Goal: Navigation & Orientation: Find specific page/section

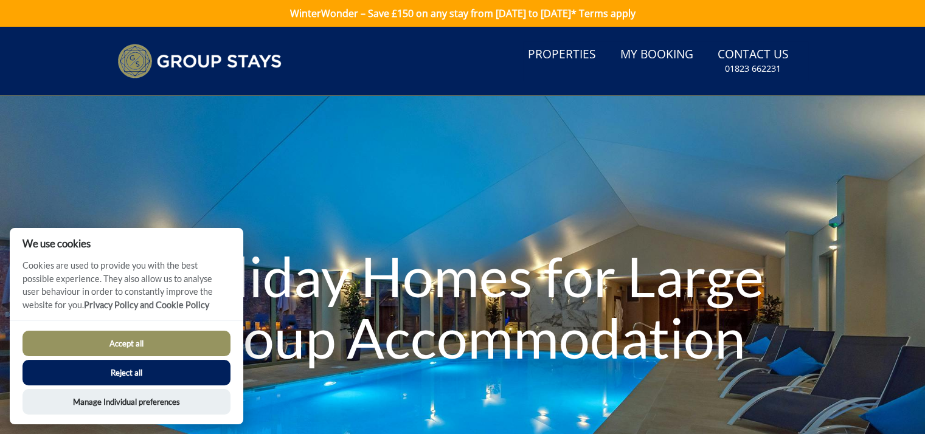
click at [161, 338] on button "Accept all" at bounding box center [127, 344] width 208 height 26
checkbox input "true"
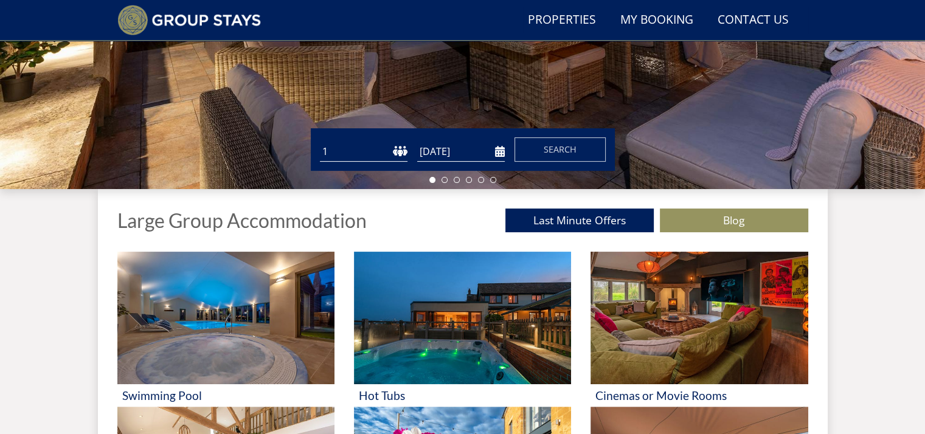
scroll to position [458, 0]
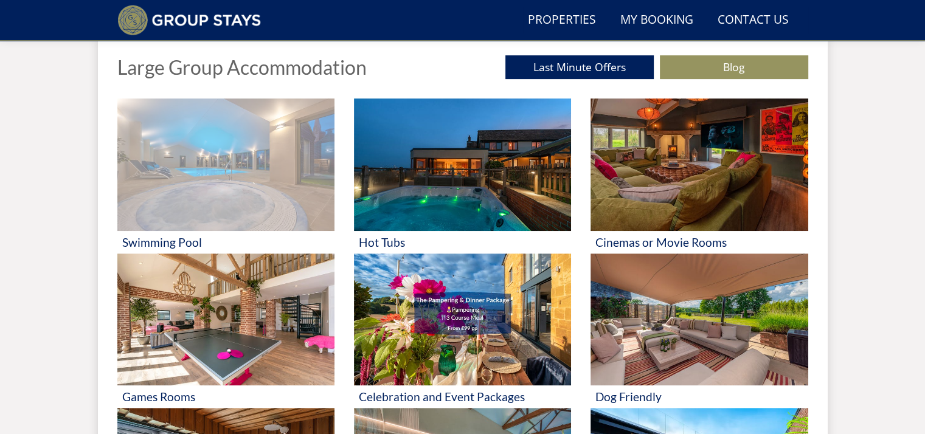
click at [228, 177] on img at bounding box center [225, 165] width 217 height 133
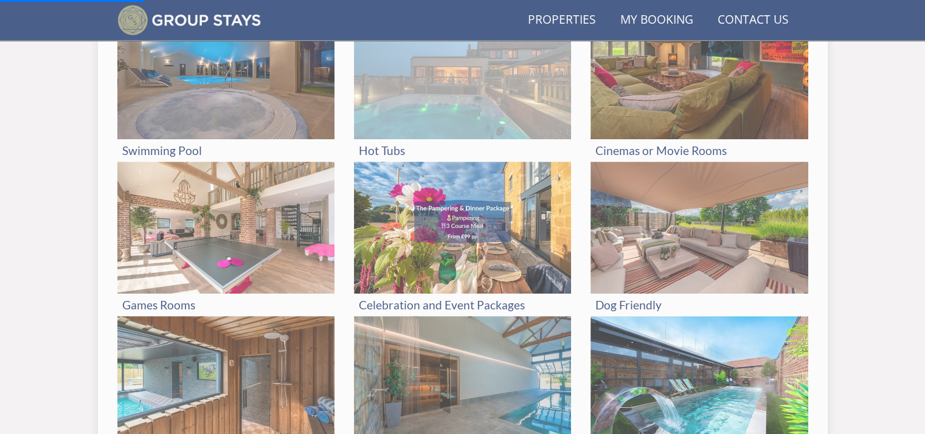
scroll to position [336, 0]
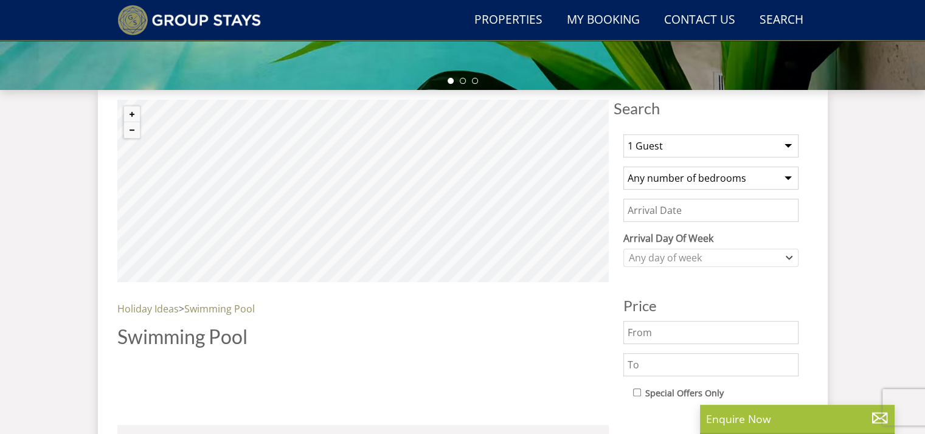
scroll to position [304, 0]
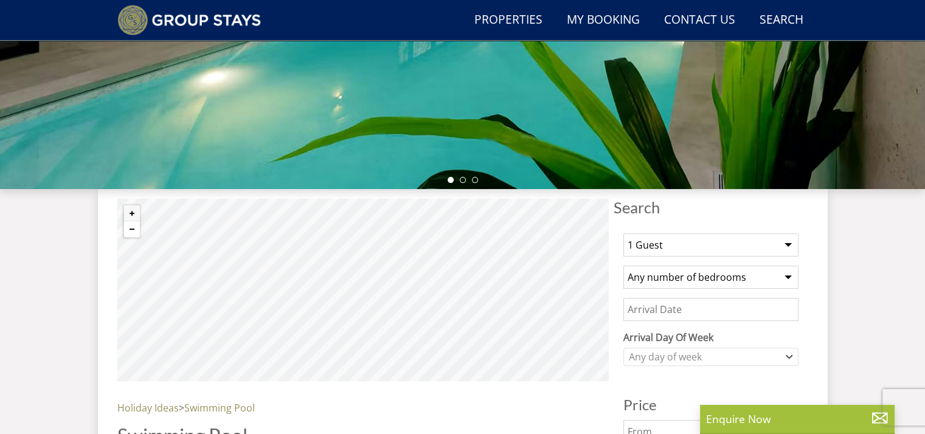
click at [131, 229] on button "Zoom out" at bounding box center [132, 229] width 16 height 16
click at [133, 229] on button "Zoom out" at bounding box center [132, 229] width 16 height 16
click at [134, 230] on button "Zoom out" at bounding box center [132, 229] width 16 height 16
click at [134, 211] on button "Zoom in" at bounding box center [132, 214] width 16 height 16
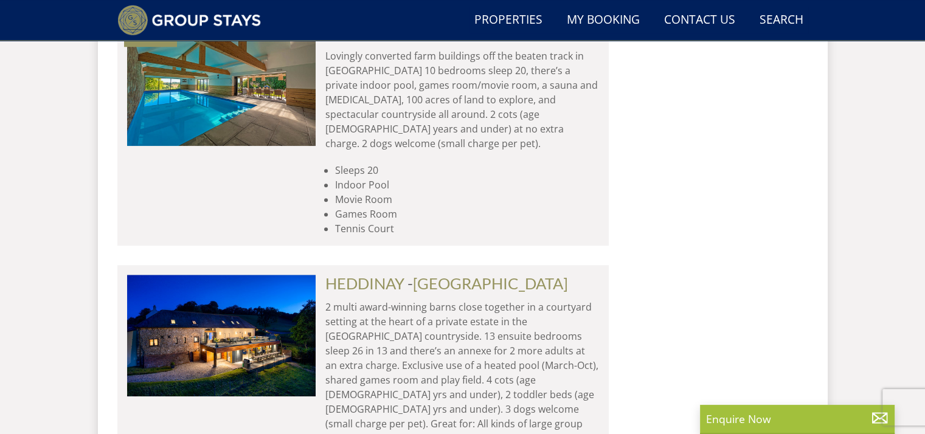
scroll to position [0, 0]
